Goal: Find specific page/section: Find specific page/section

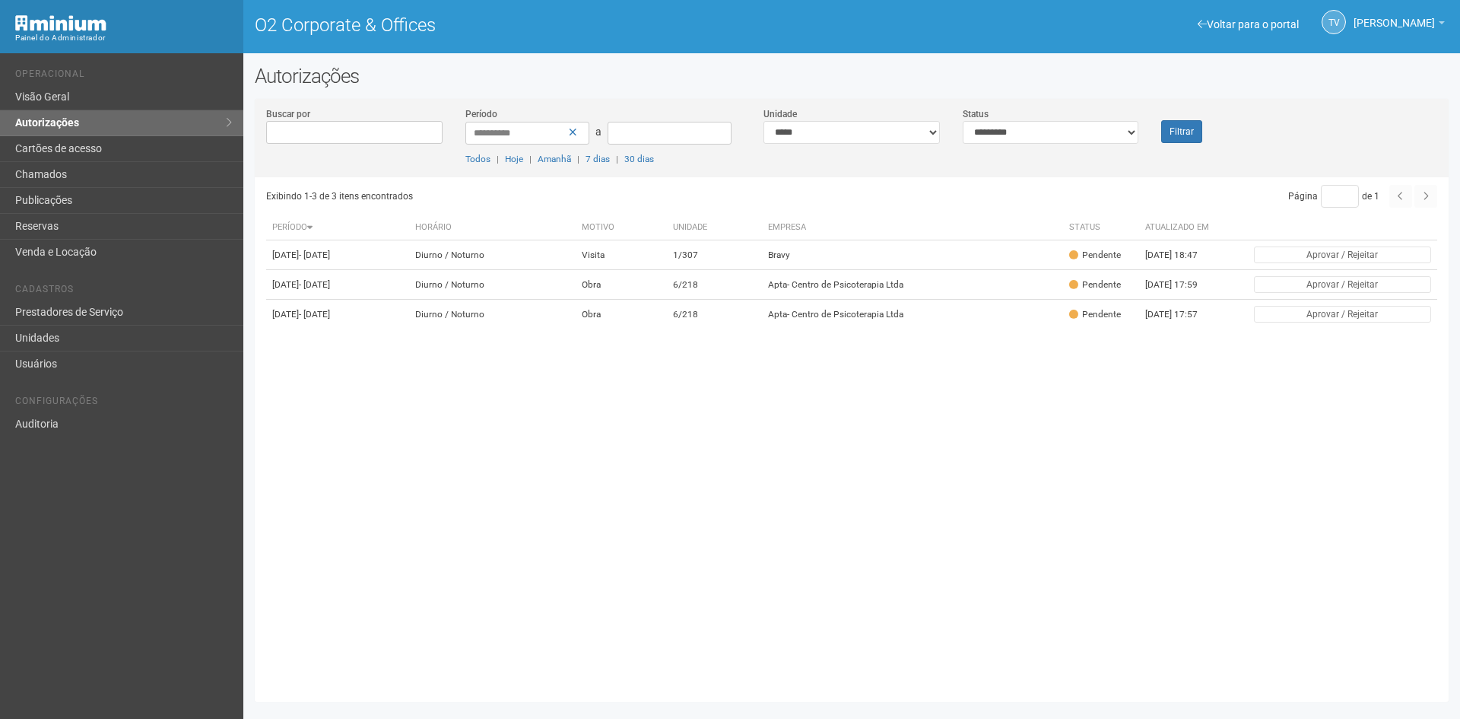
click at [42, 332] on link "Unidades" at bounding box center [121, 339] width 243 height 26
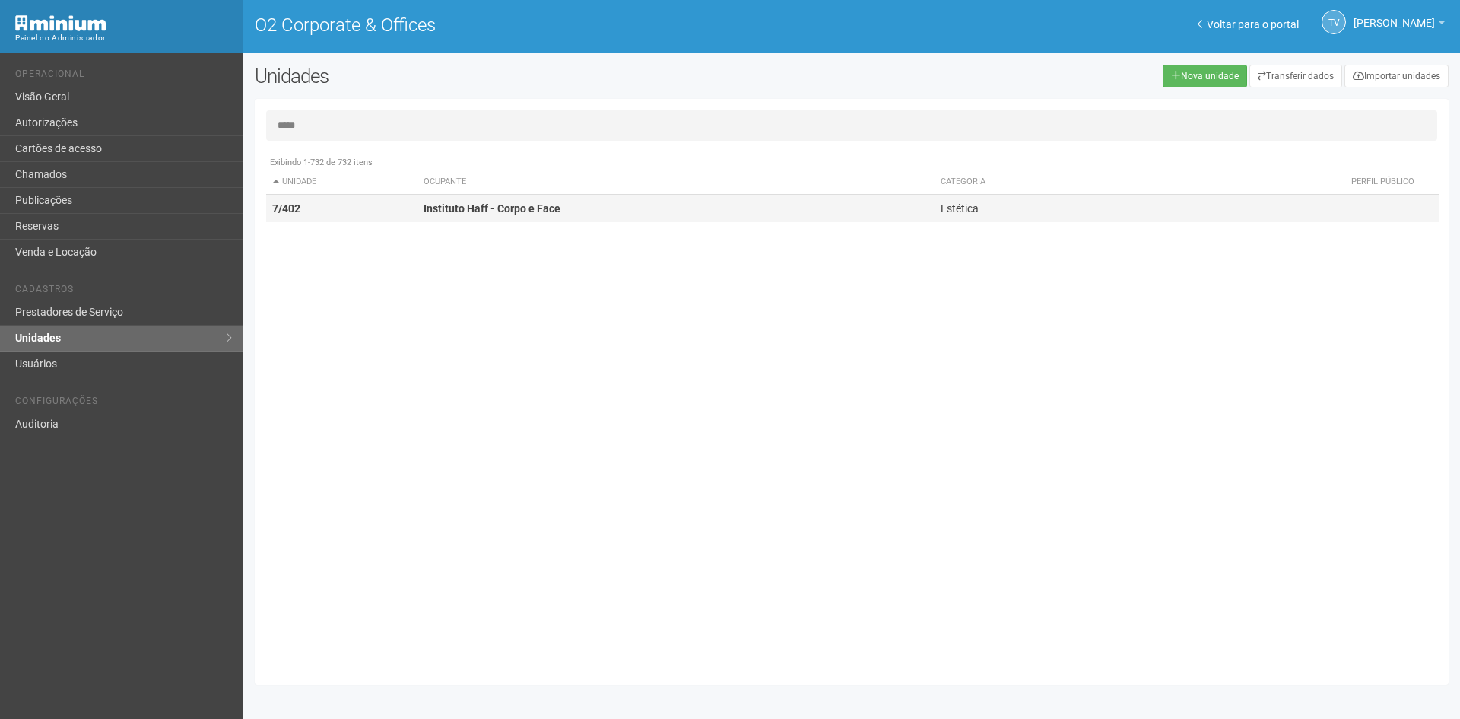
type input "*****"
click at [578, 211] on td "Instituto Haff - Corpo e Face" at bounding box center [677, 209] width 518 height 28
